Goal: Transaction & Acquisition: Book appointment/travel/reservation

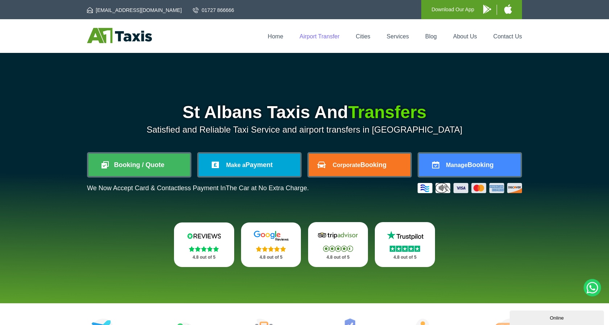
click at [322, 37] on link "Airport Transfer" at bounding box center [319, 36] width 40 height 6
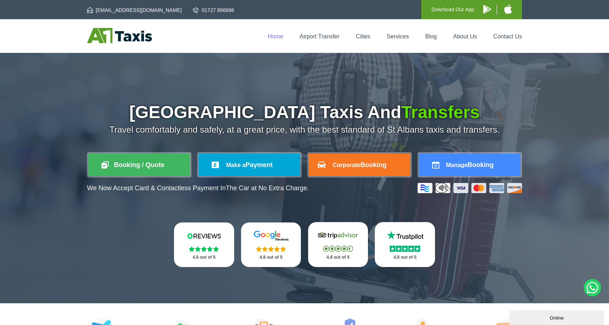
click at [271, 35] on link "Home" at bounding box center [276, 36] width 16 height 6
